Goal: Book appointment/travel/reservation

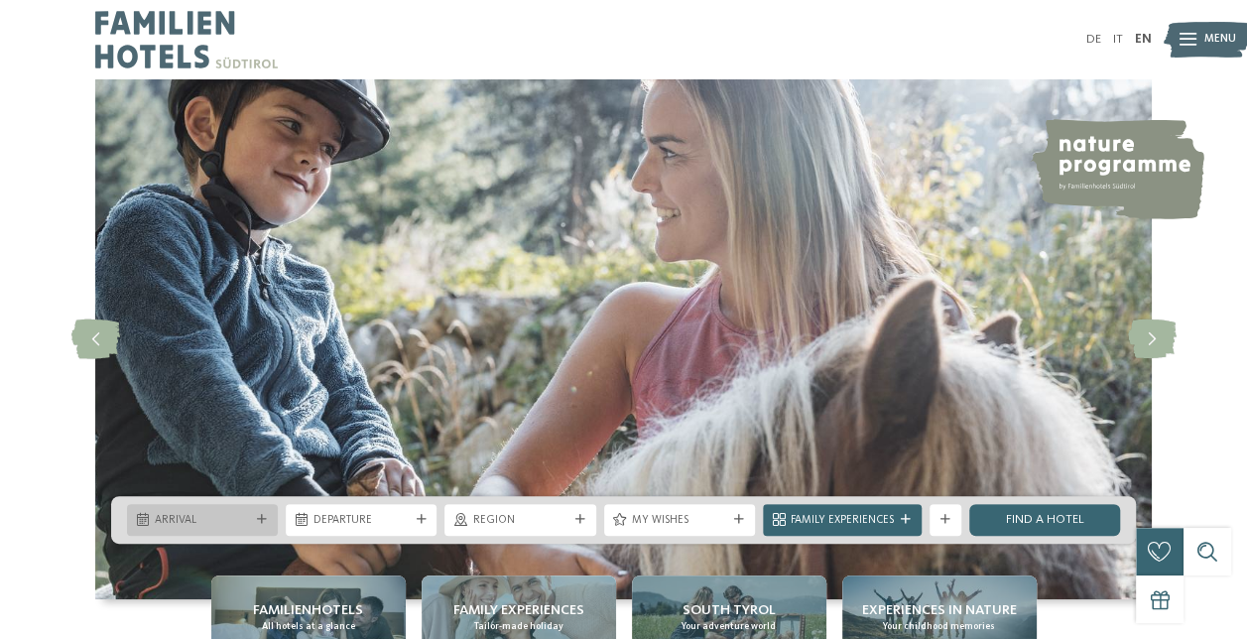
click at [262, 519] on icon at bounding box center [262, 520] width 10 height 10
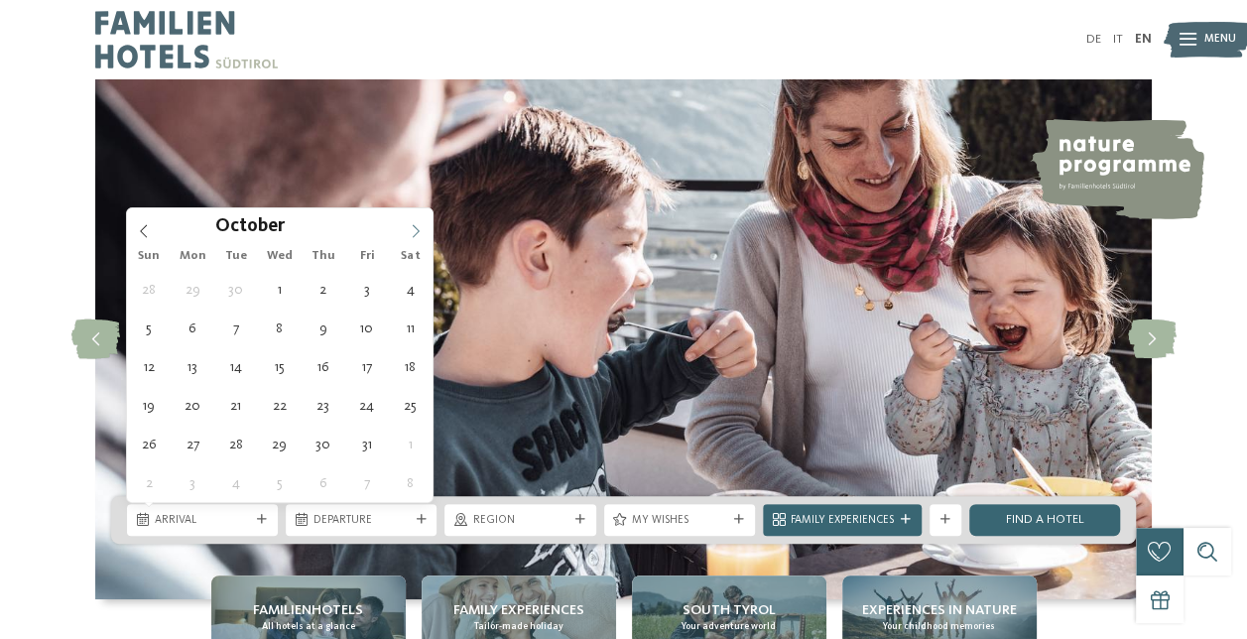
click at [409, 228] on icon at bounding box center [416, 231] width 14 height 14
click at [408, 228] on span at bounding box center [416, 225] width 34 height 34
type input "****"
click at [408, 228] on span at bounding box center [416, 225] width 34 height 34
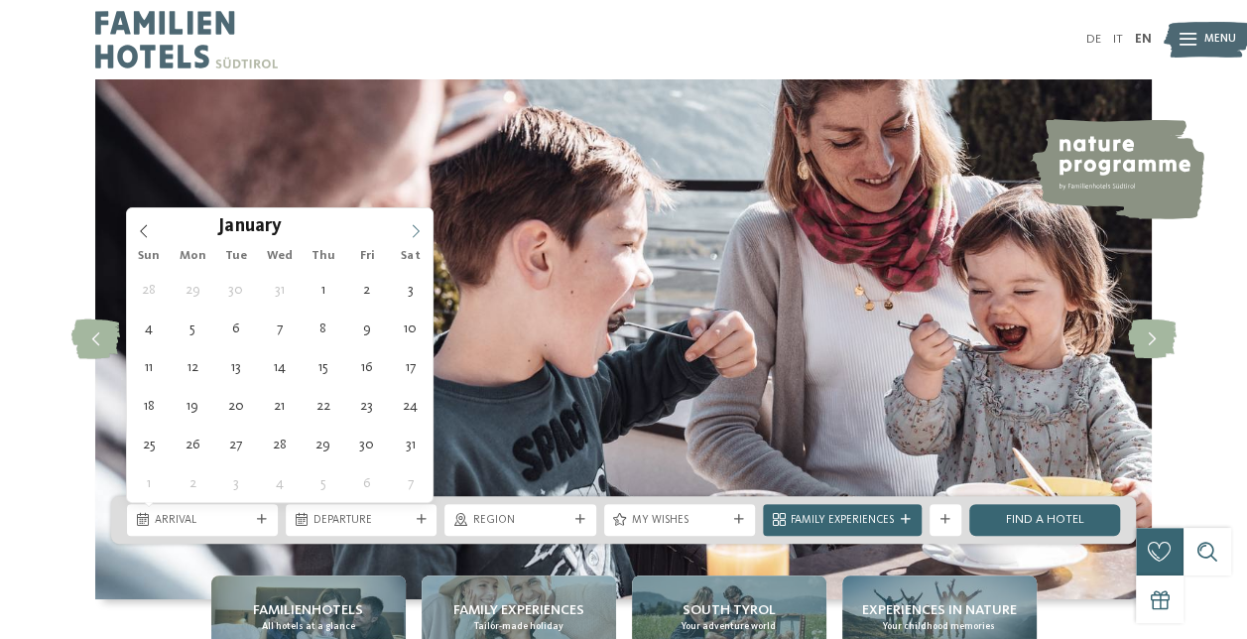
click at [408, 228] on span at bounding box center [416, 225] width 34 height 34
click at [409, 228] on icon at bounding box center [416, 231] width 14 height 14
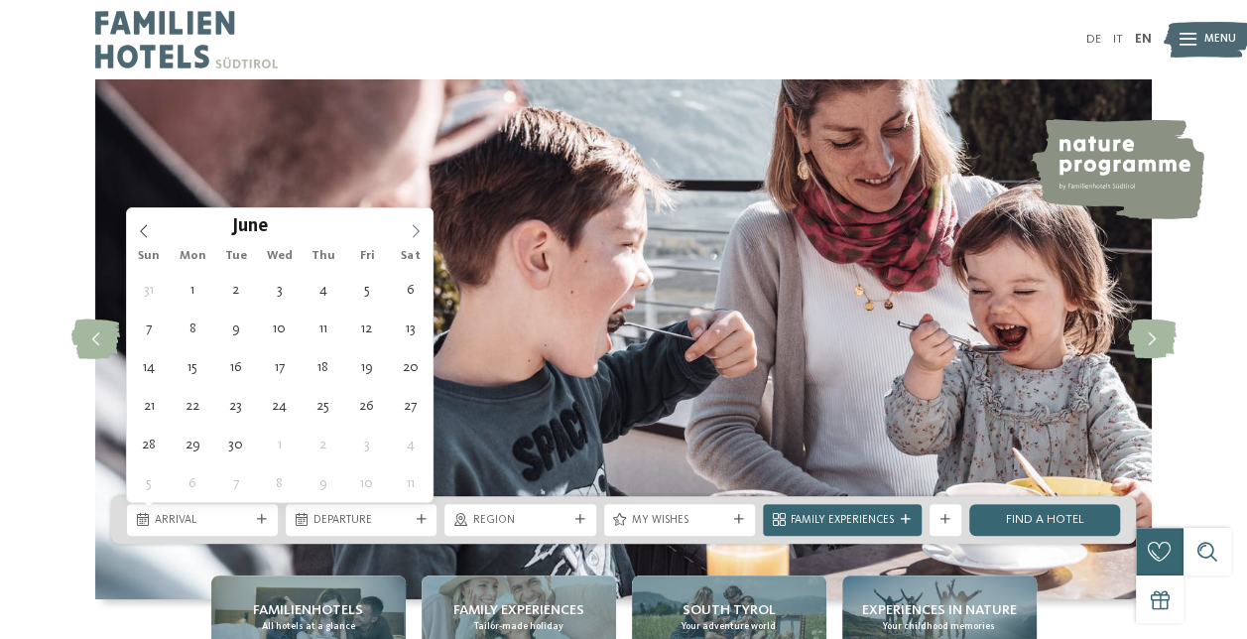
click at [408, 228] on span at bounding box center [416, 225] width 34 height 34
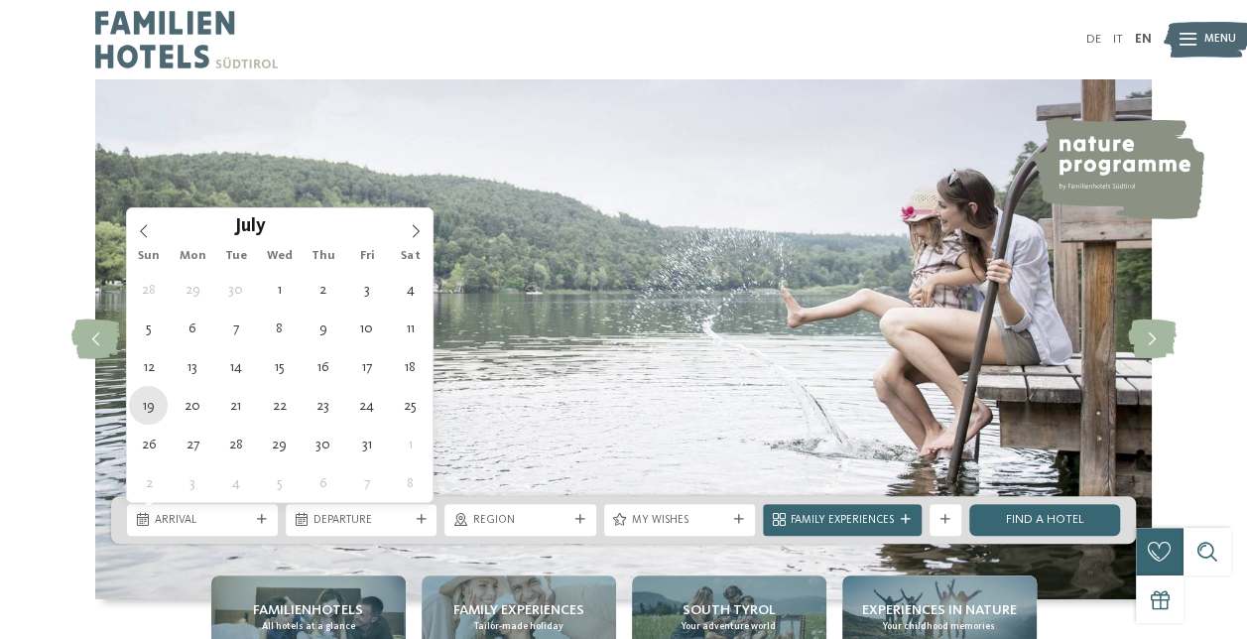
type div "19.07.2026"
type input "****"
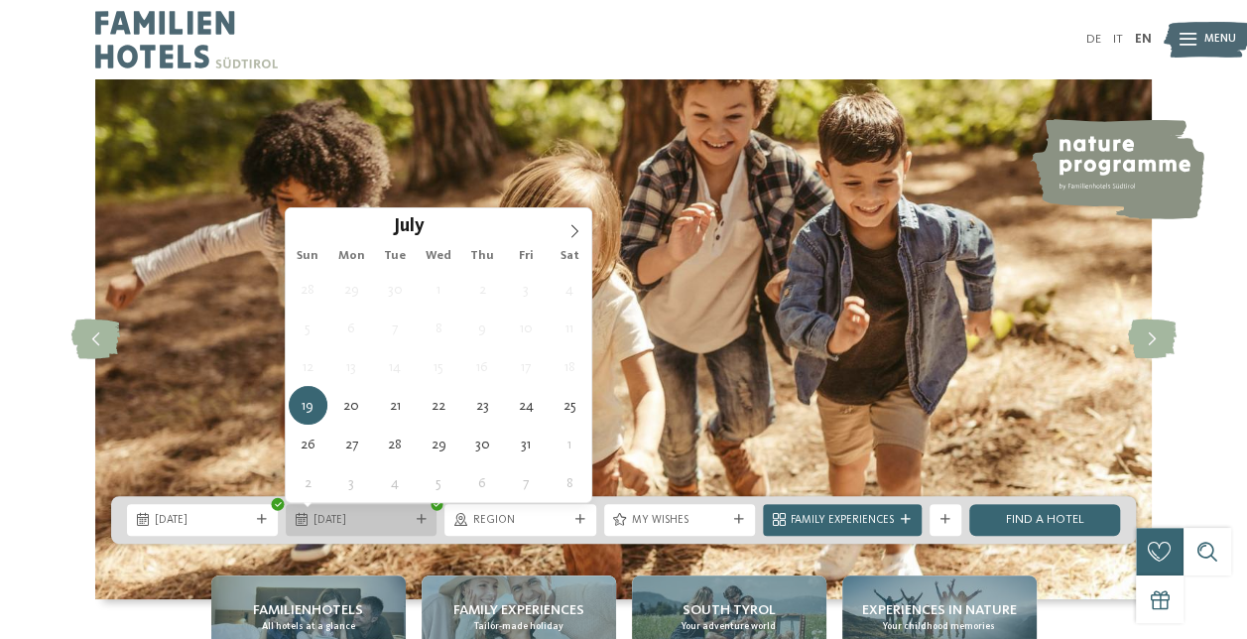
click at [328, 520] on span "19.07.2026" at bounding box center [360, 521] width 95 height 16
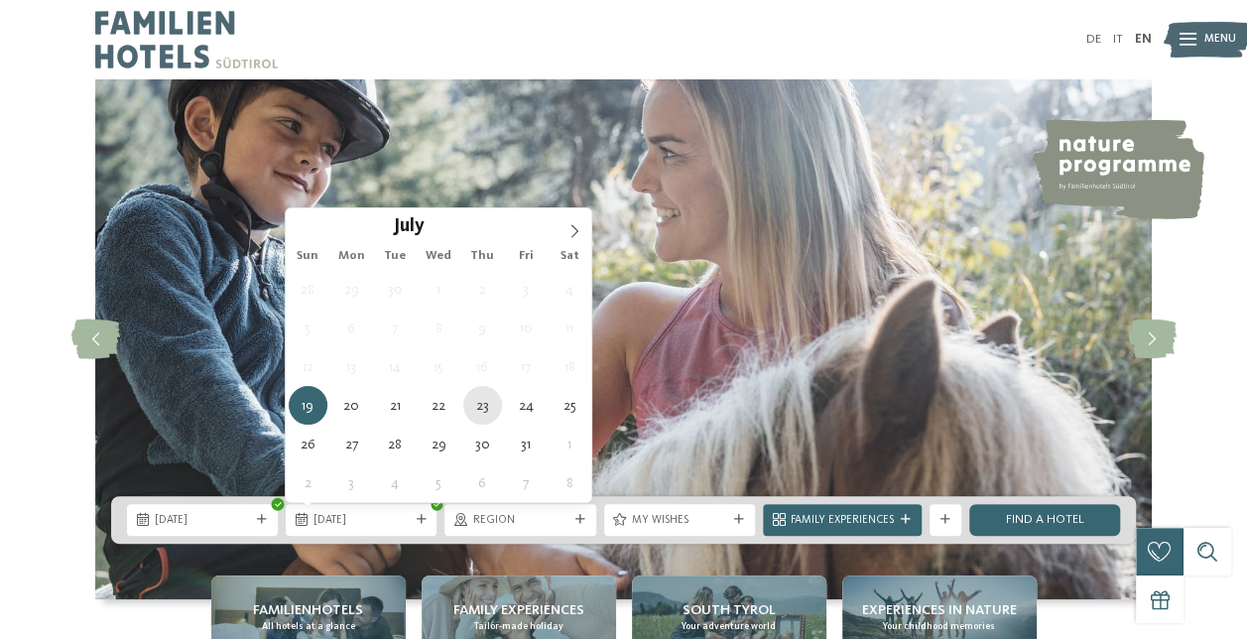
type div "23.07.2026"
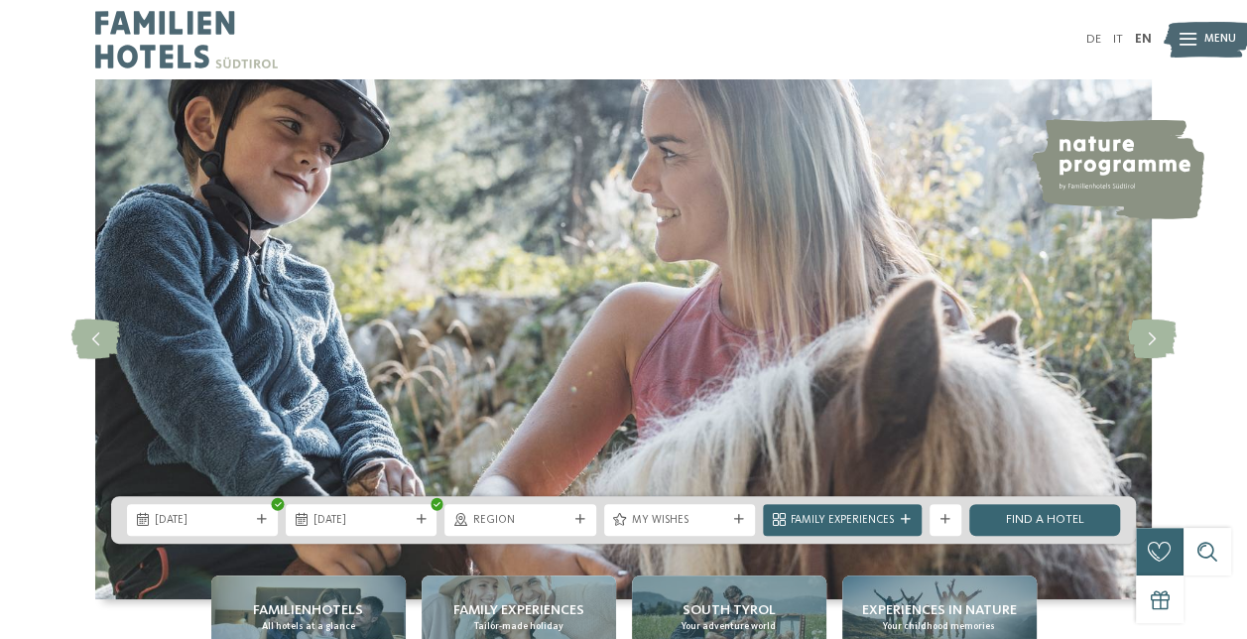
click at [682, 516] on span "My wishes" at bounding box center [679, 521] width 95 height 16
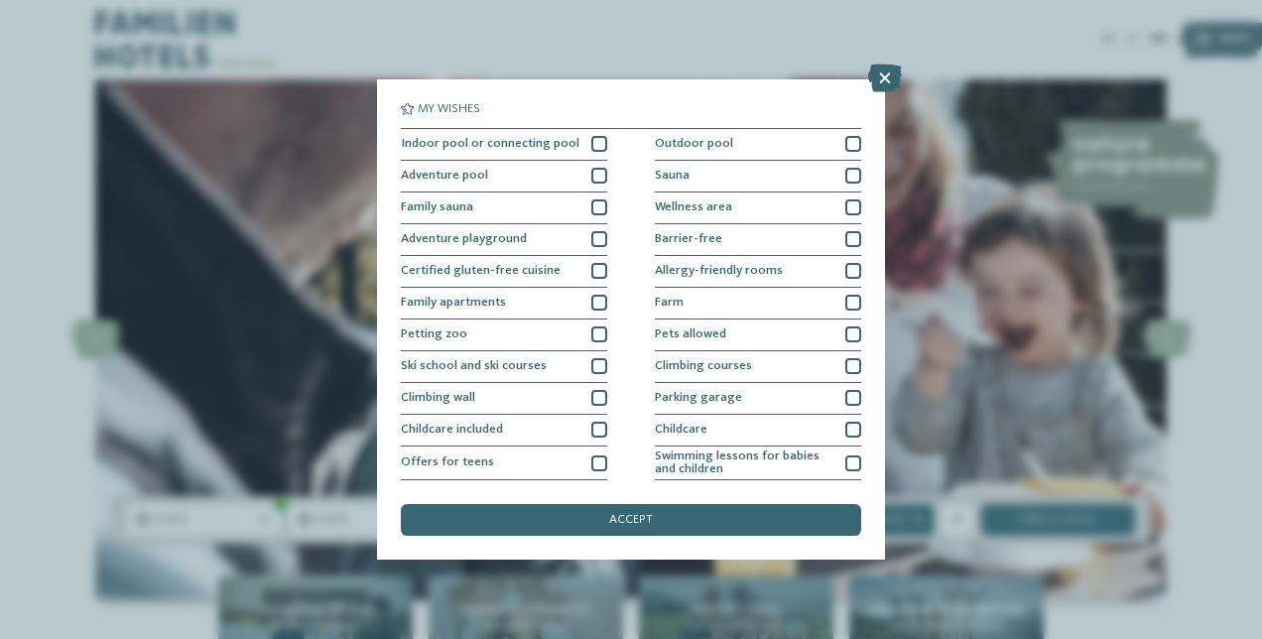
click at [587, 76] on div "My wishes Indoor pool or connecting pool Outdoor pool" at bounding box center [631, 319] width 1262 height 639
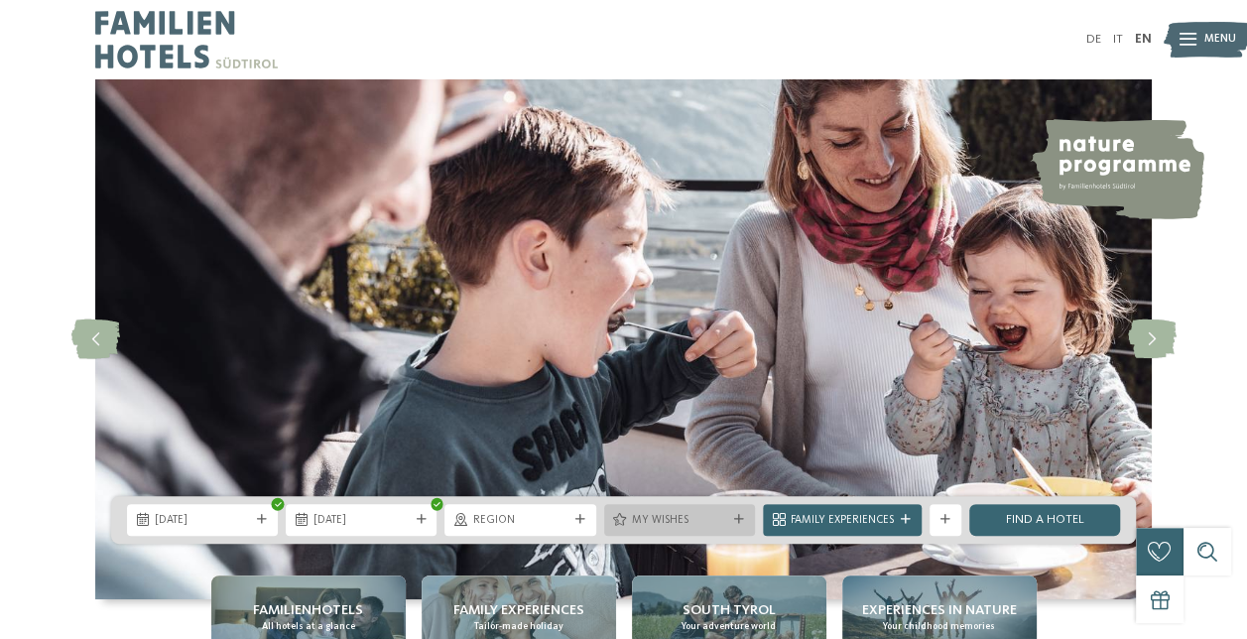
click at [696, 510] on div "My wishes" at bounding box center [679, 520] width 151 height 32
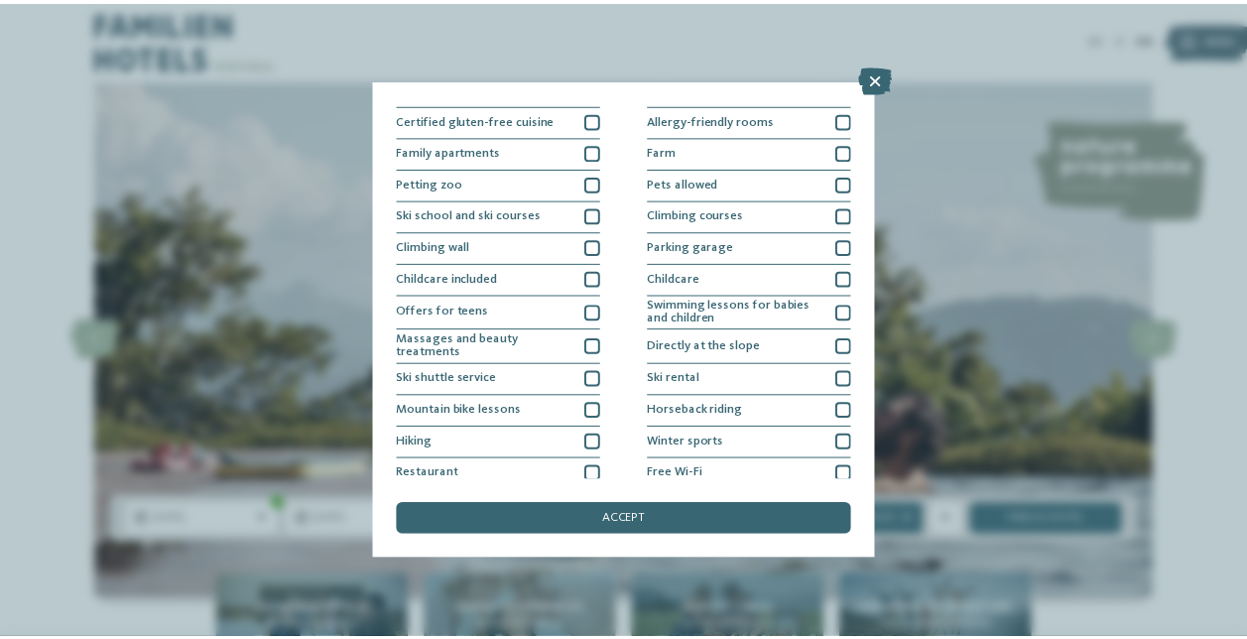
scroll to position [192, 0]
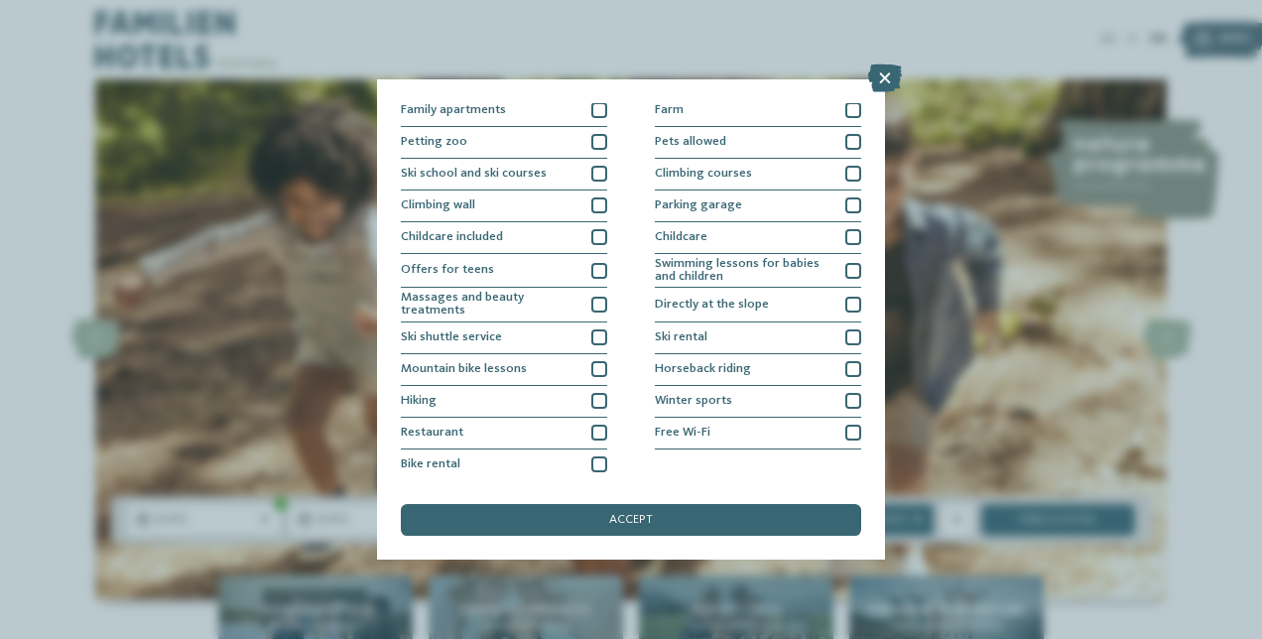
click at [671, 510] on div "accept" at bounding box center [631, 520] width 460 height 32
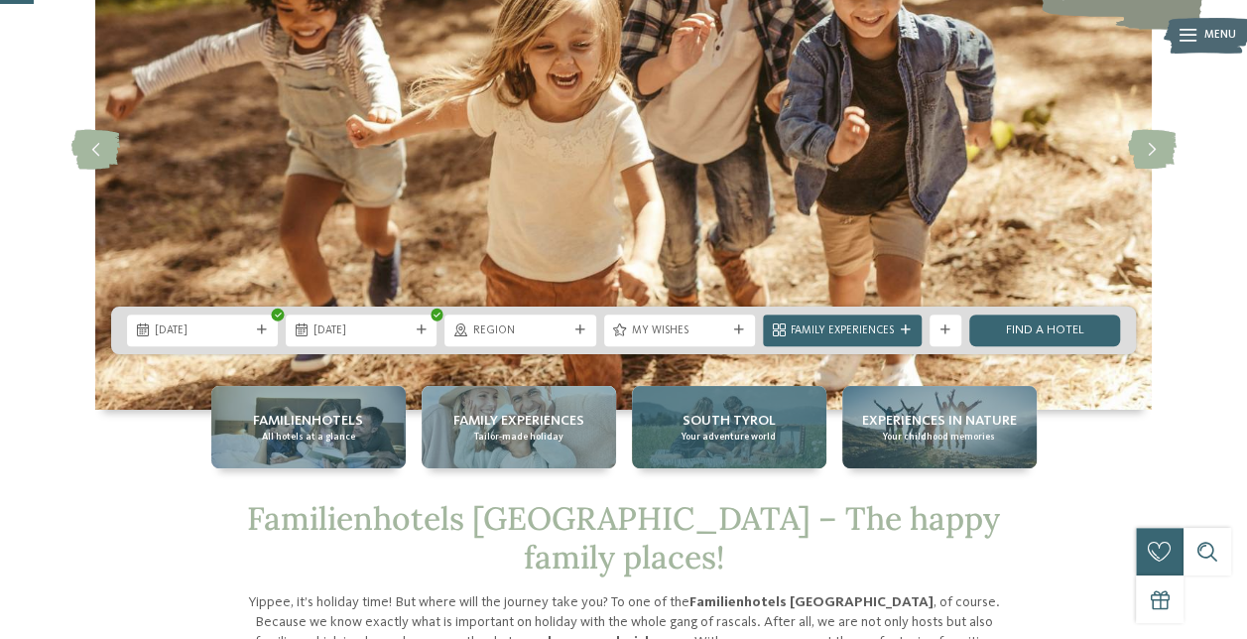
scroll to position [198, 0]
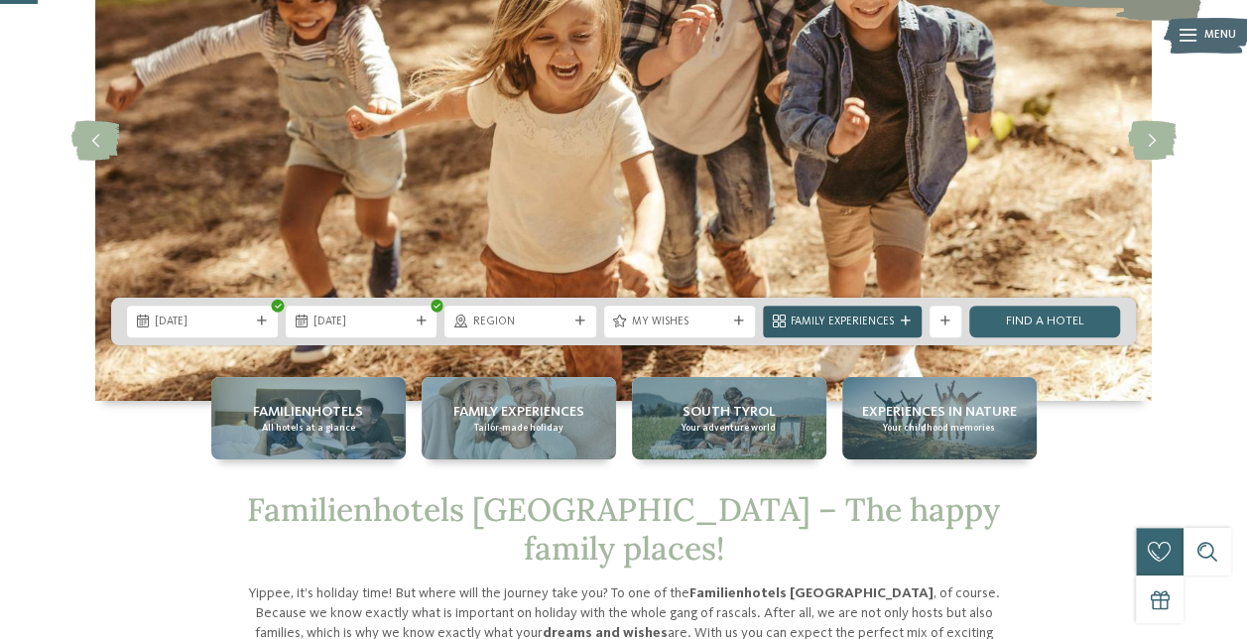
click at [881, 317] on span "Family Experiences" at bounding box center [841, 322] width 103 height 16
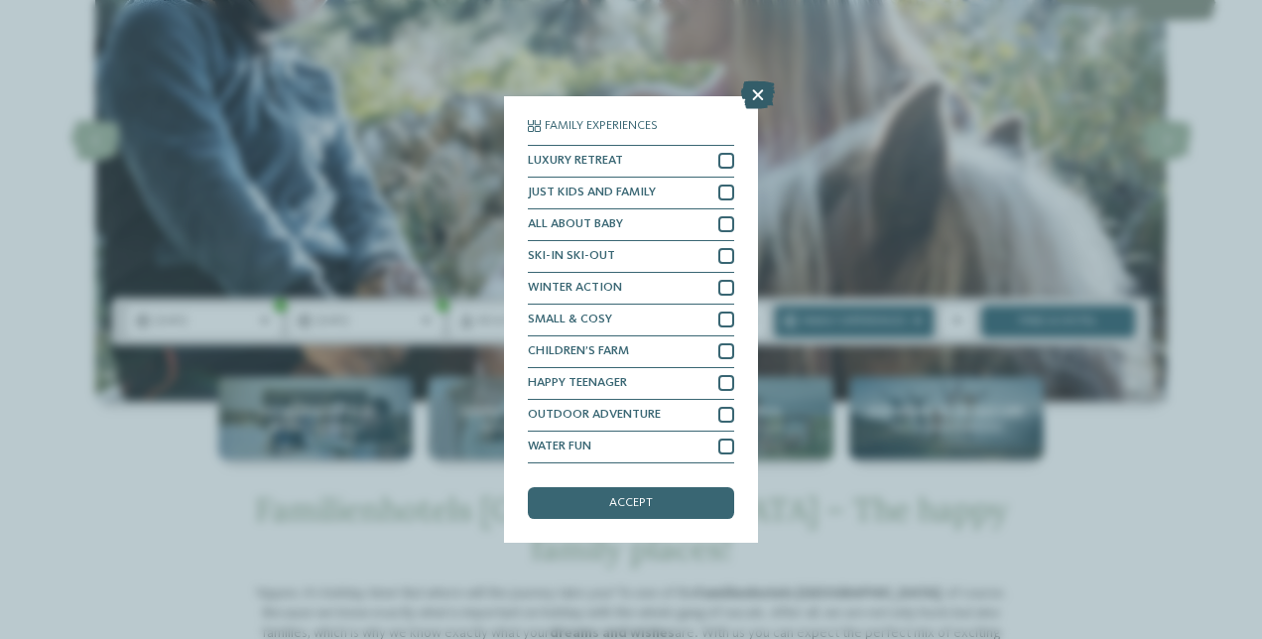
click at [762, 99] on icon at bounding box center [758, 95] width 34 height 28
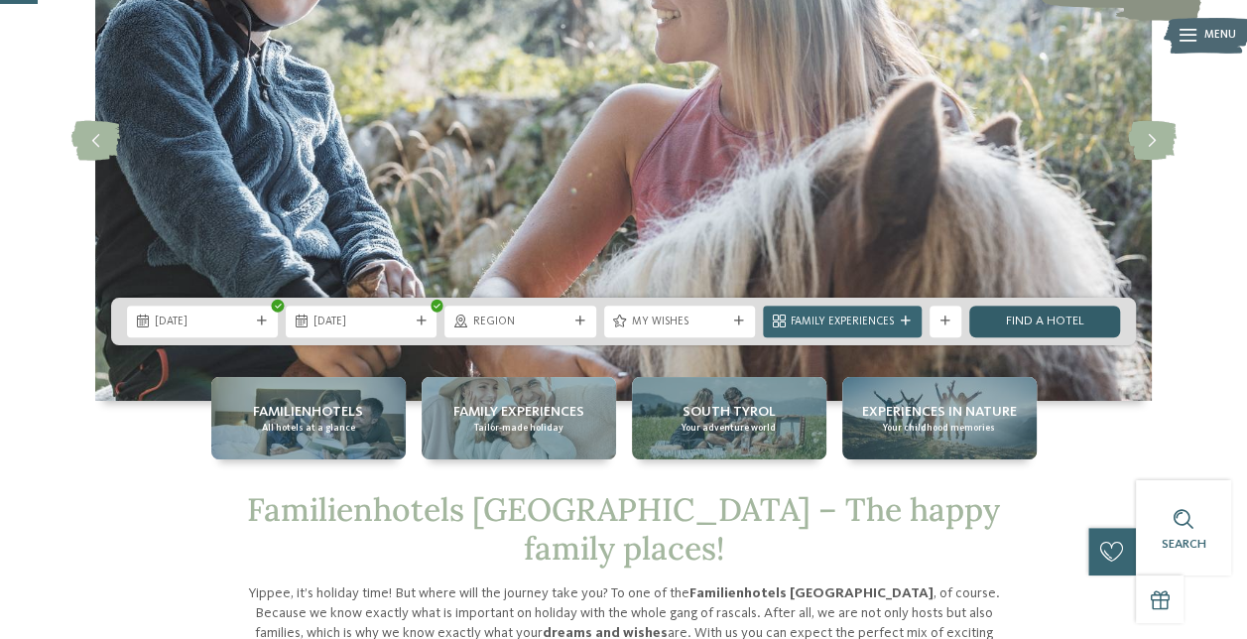
click at [1051, 322] on link "Find a hotel" at bounding box center [1044, 321] width 151 height 32
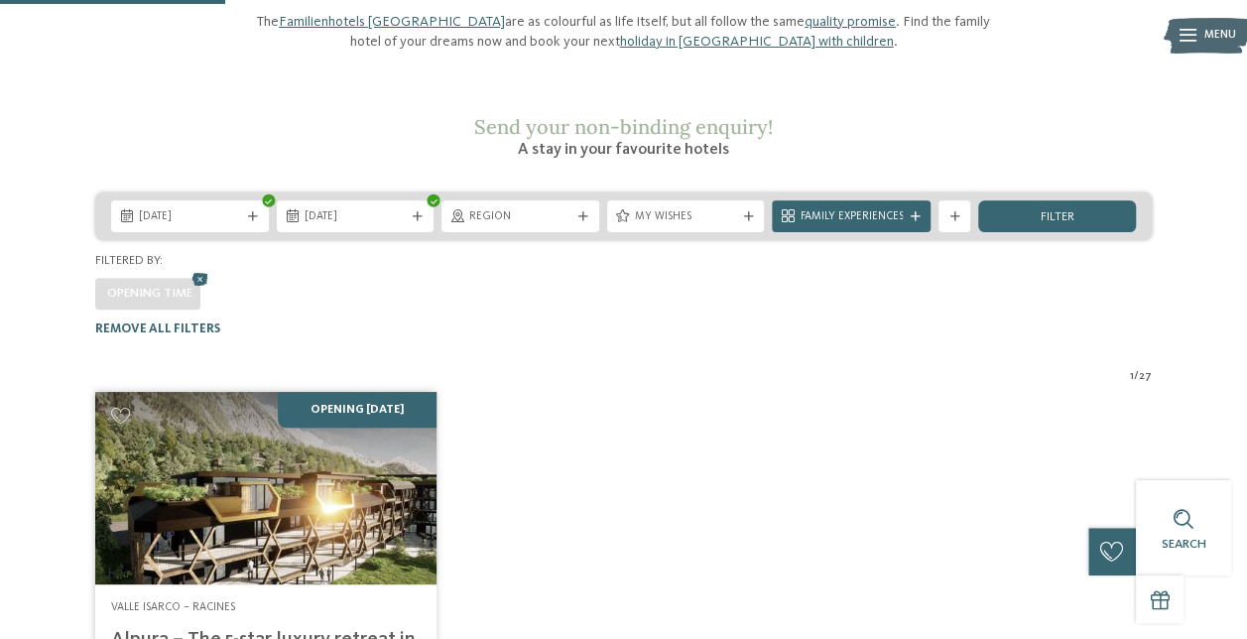
scroll to position [254, 0]
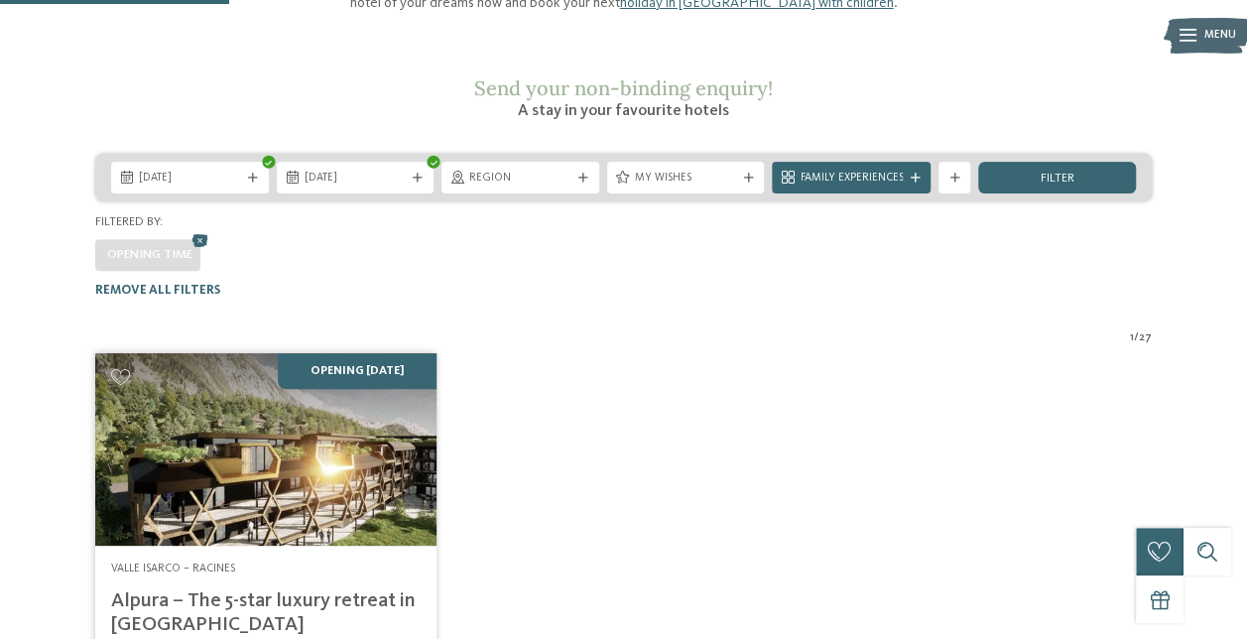
click at [299, 451] on img at bounding box center [265, 449] width 341 height 192
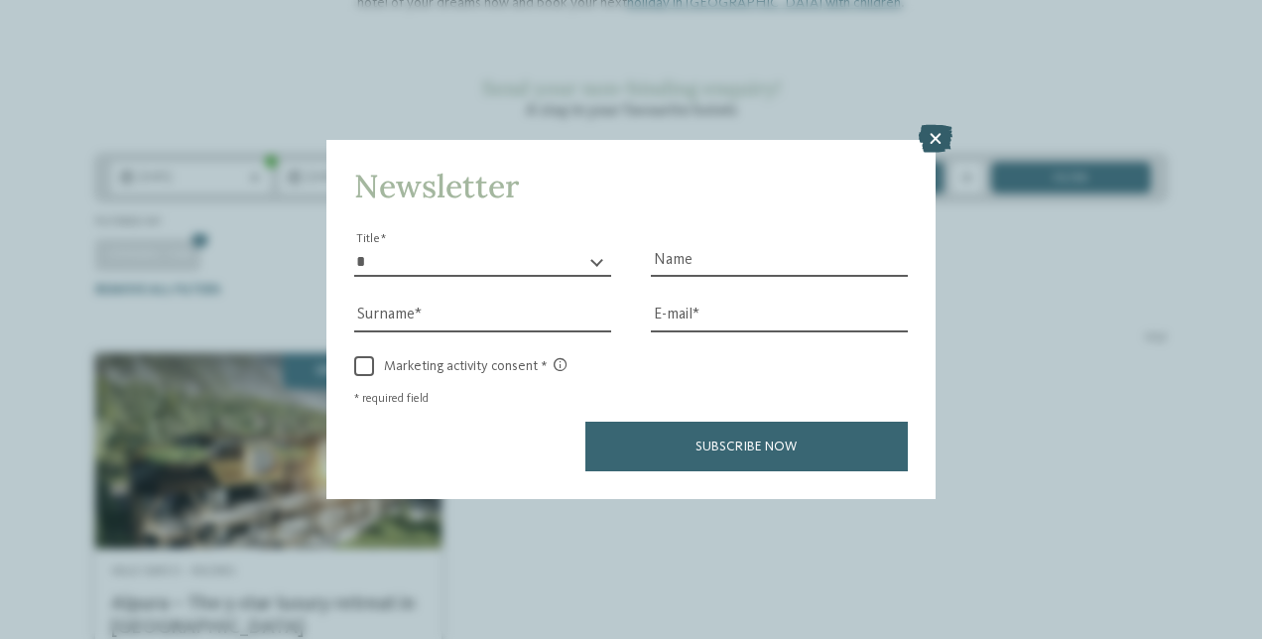
click at [930, 141] on icon at bounding box center [935, 139] width 34 height 28
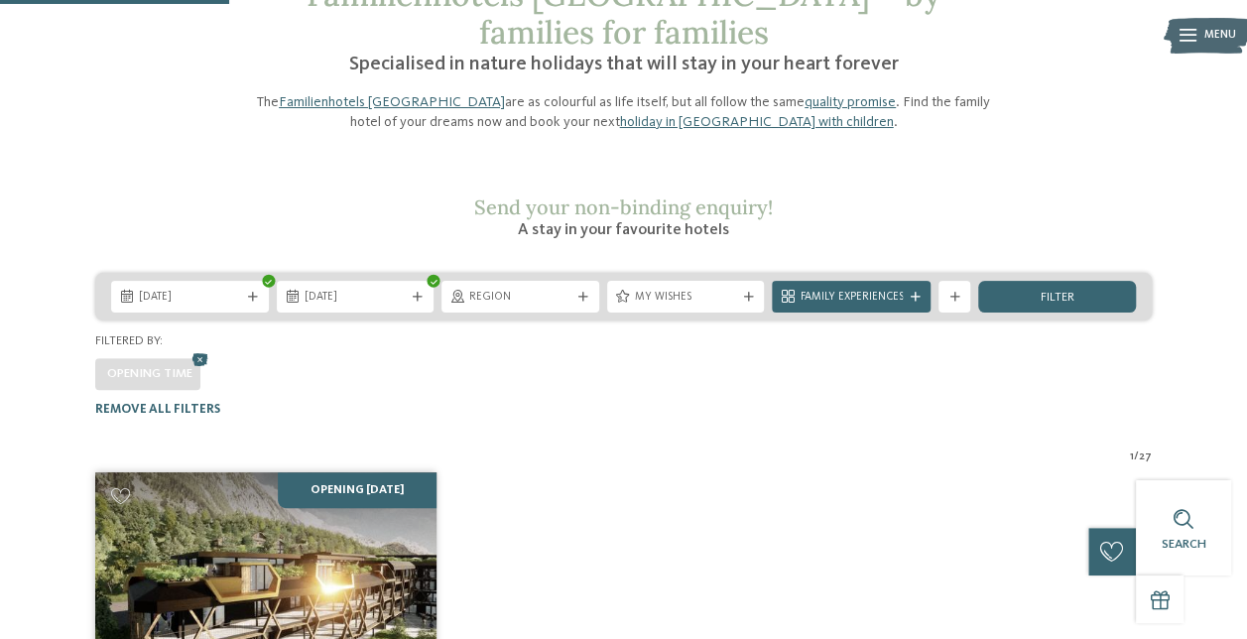
scroll to position [0, 0]
